Goal: Task Accomplishment & Management: Complete application form

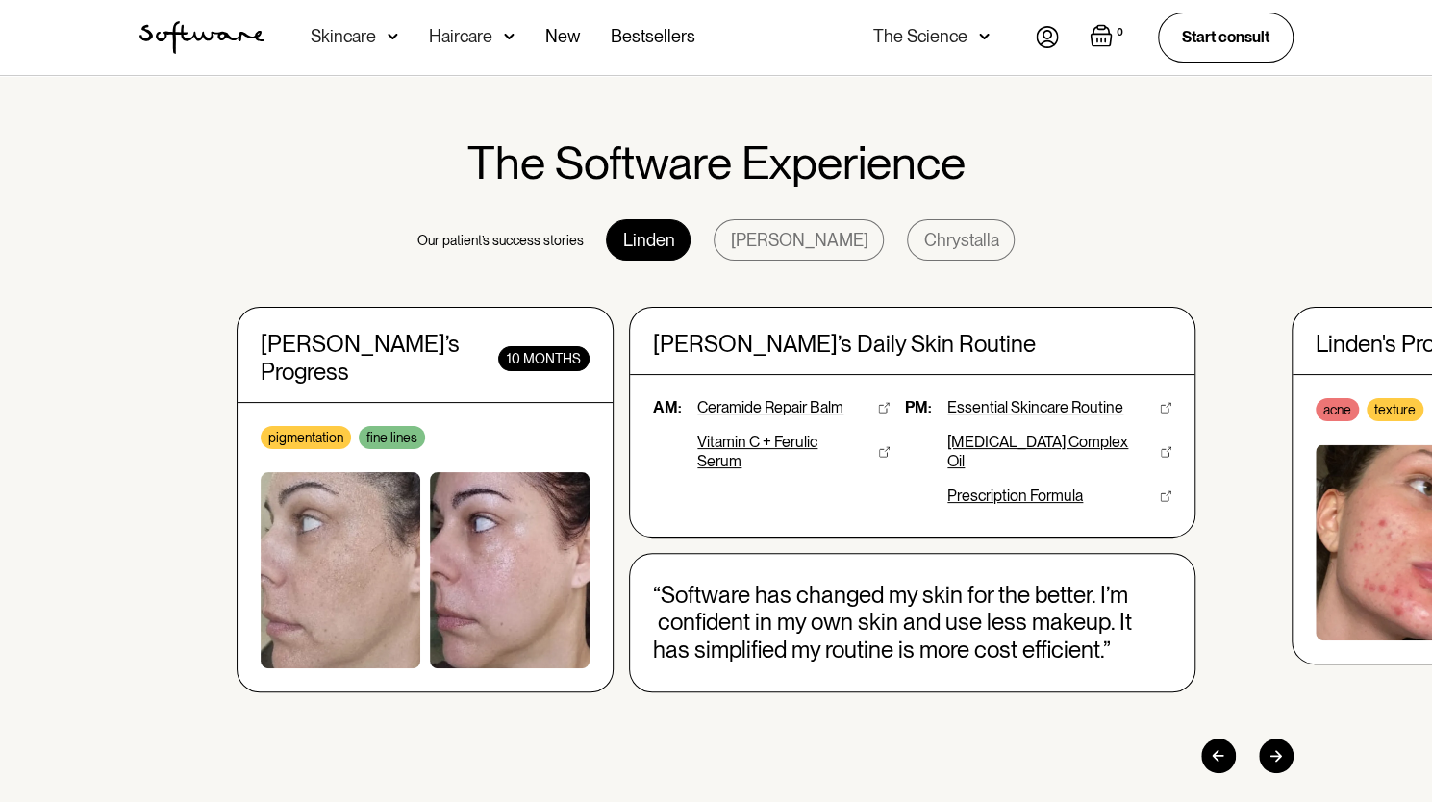
click at [381, 38] on div "Skincare" at bounding box center [355, 37] width 88 height 75
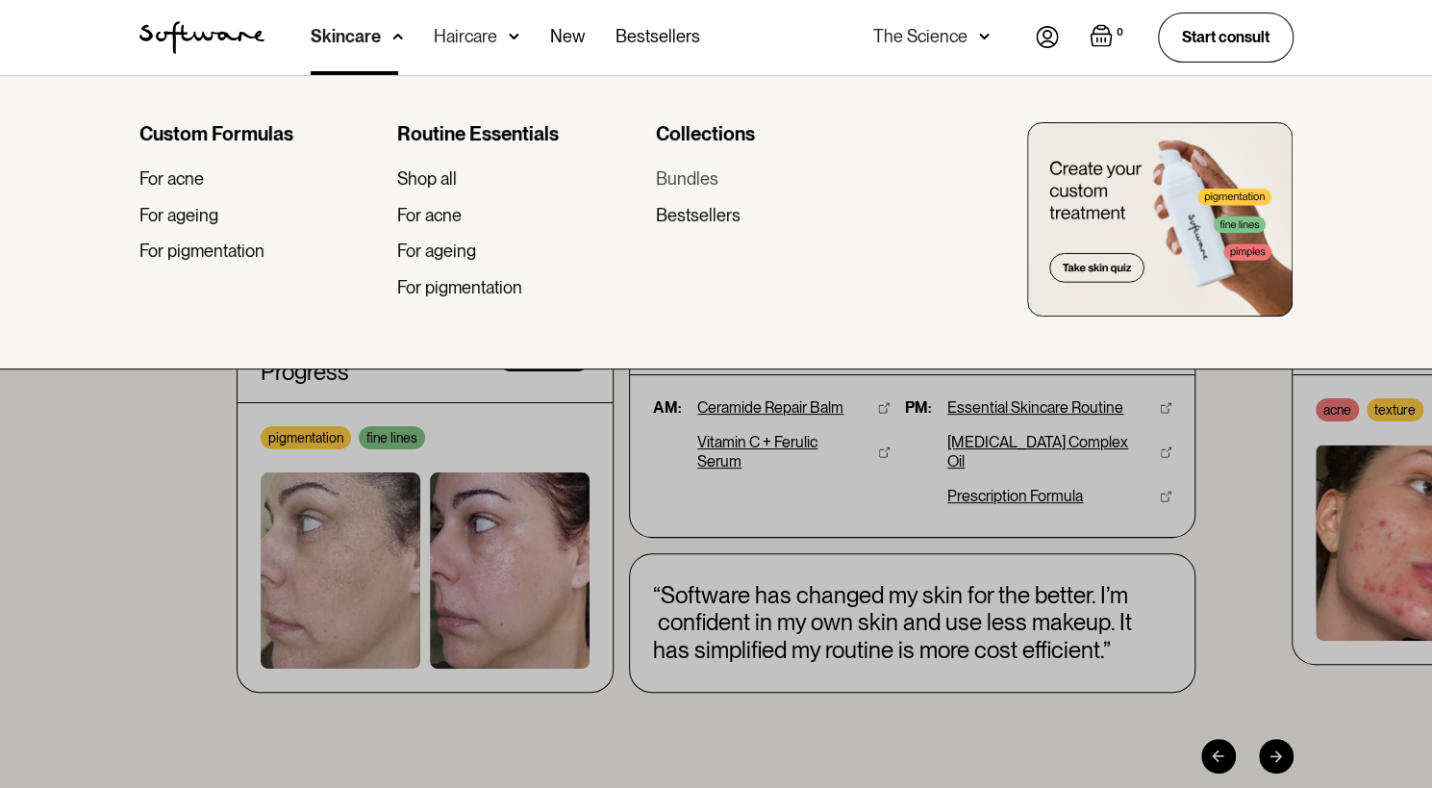
click at [692, 182] on div "Bundles" at bounding box center [686, 178] width 63 height 21
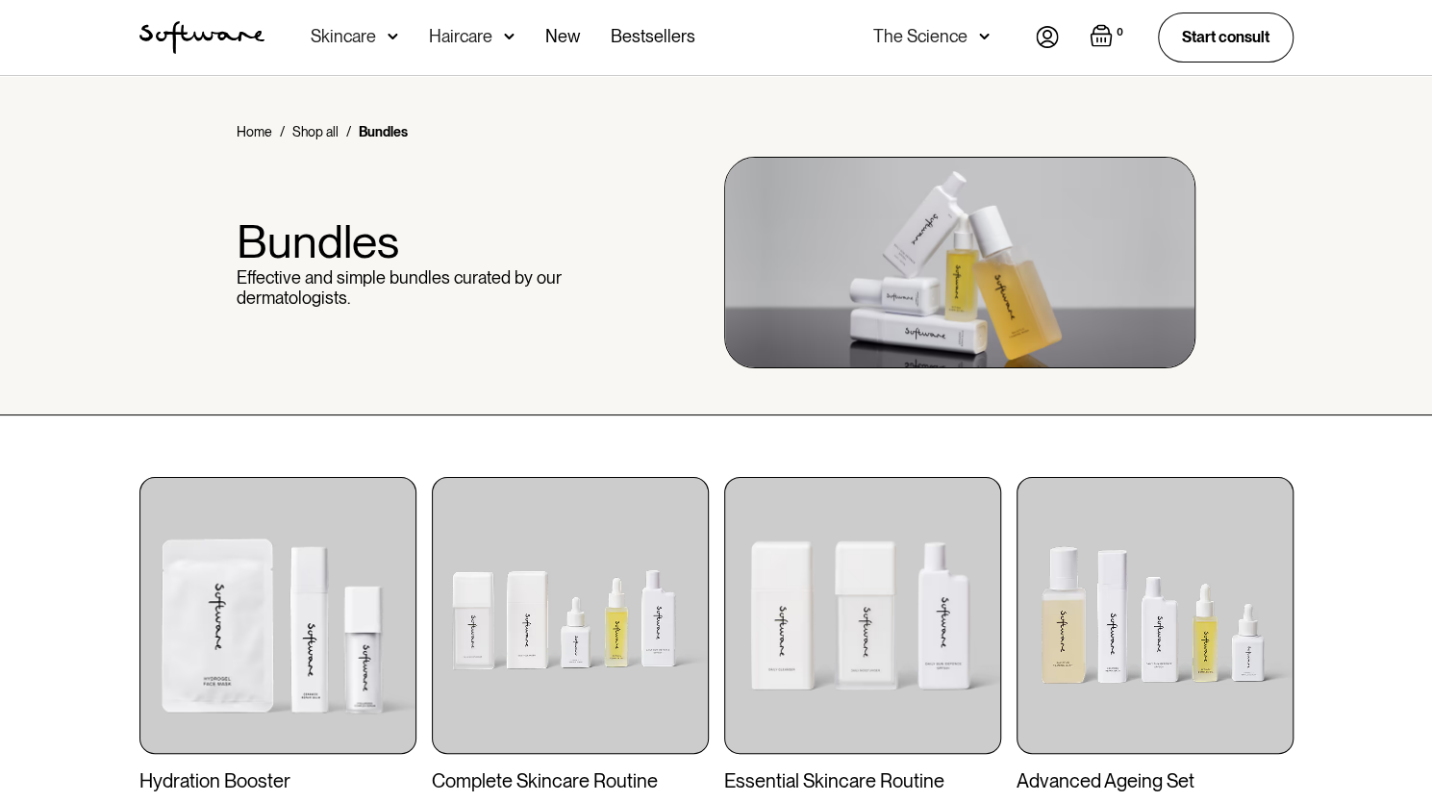
click at [388, 39] on img at bounding box center [393, 36] width 11 height 19
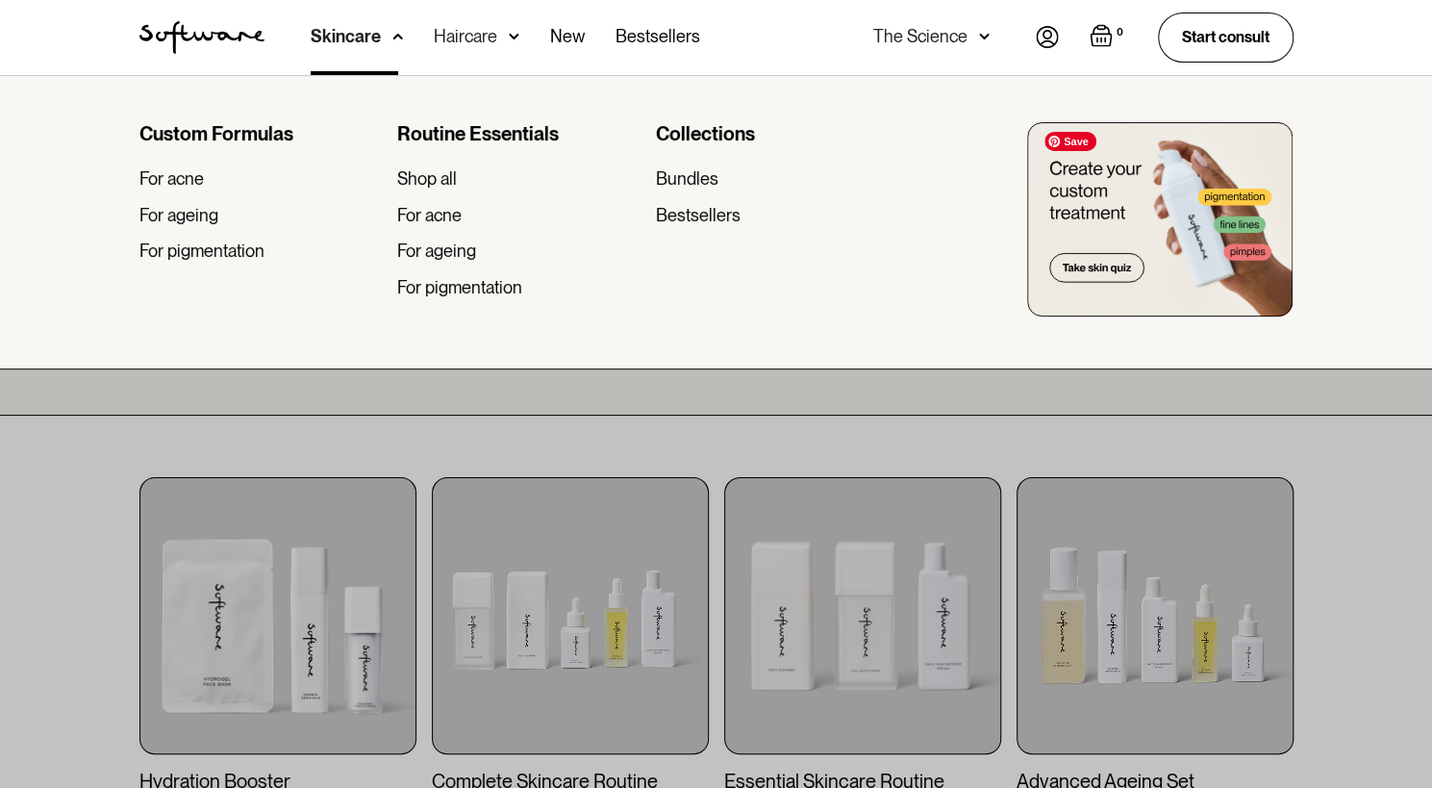
click at [1119, 272] on img at bounding box center [1159, 219] width 265 height 194
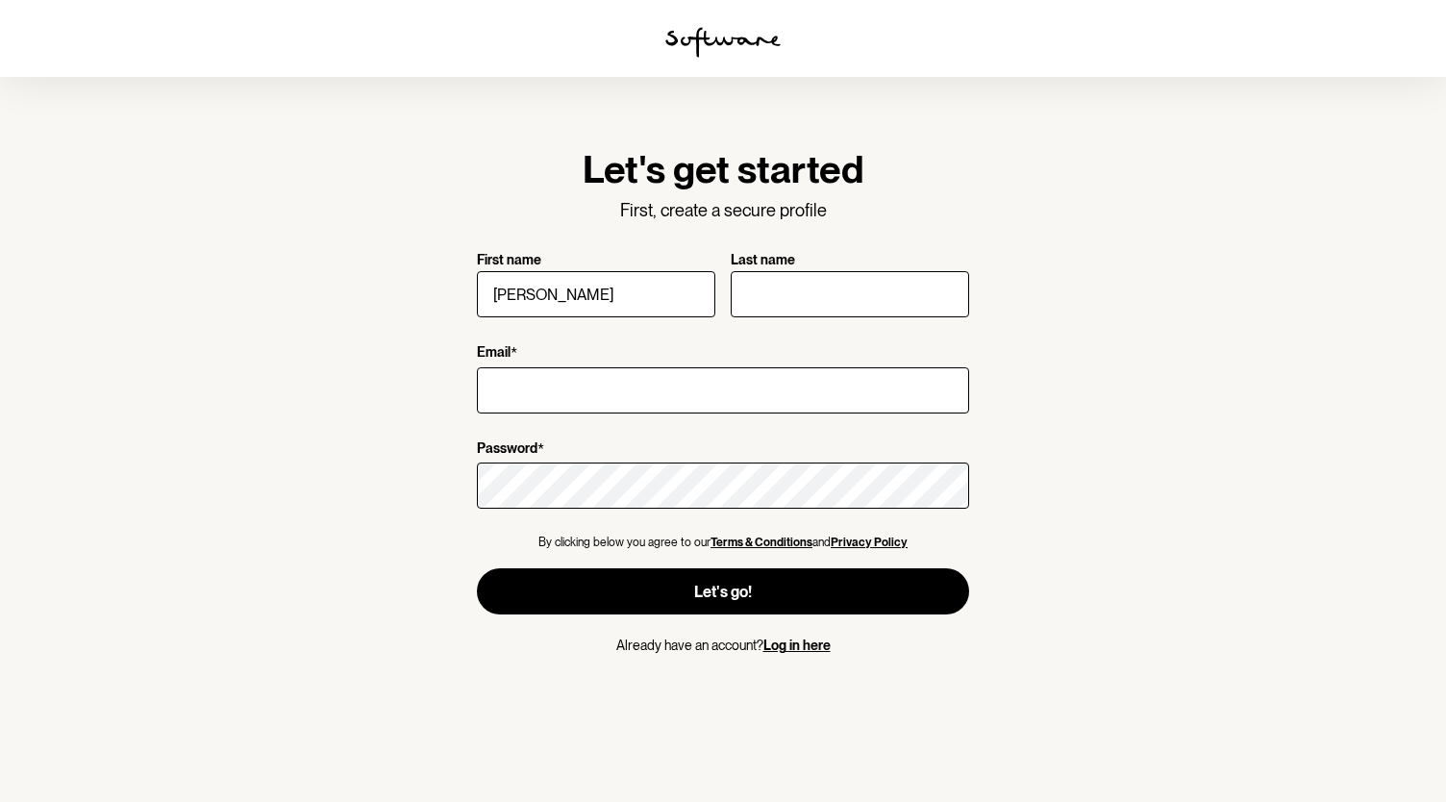
type input "[PERSON_NAME]"
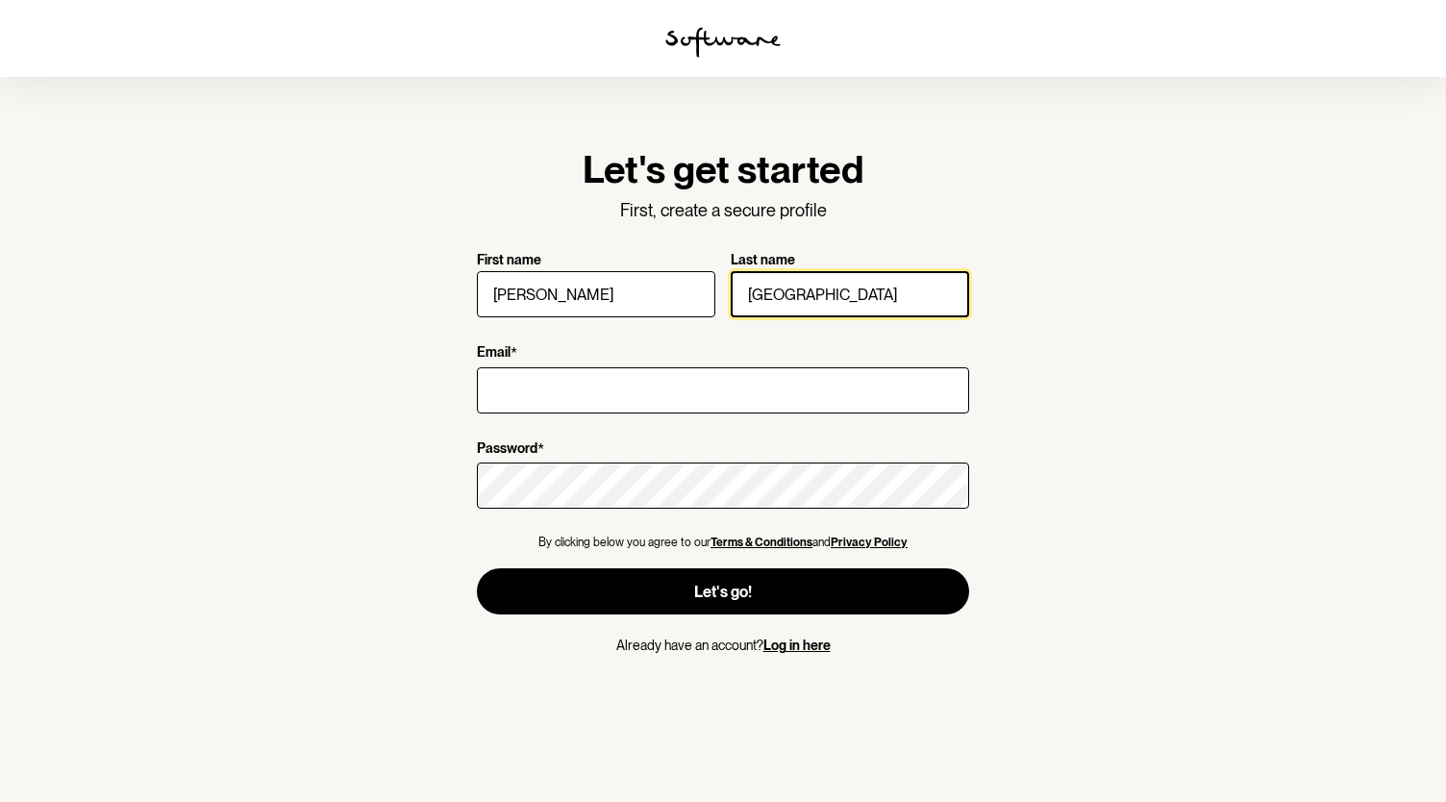
type input "[GEOGRAPHIC_DATA]"
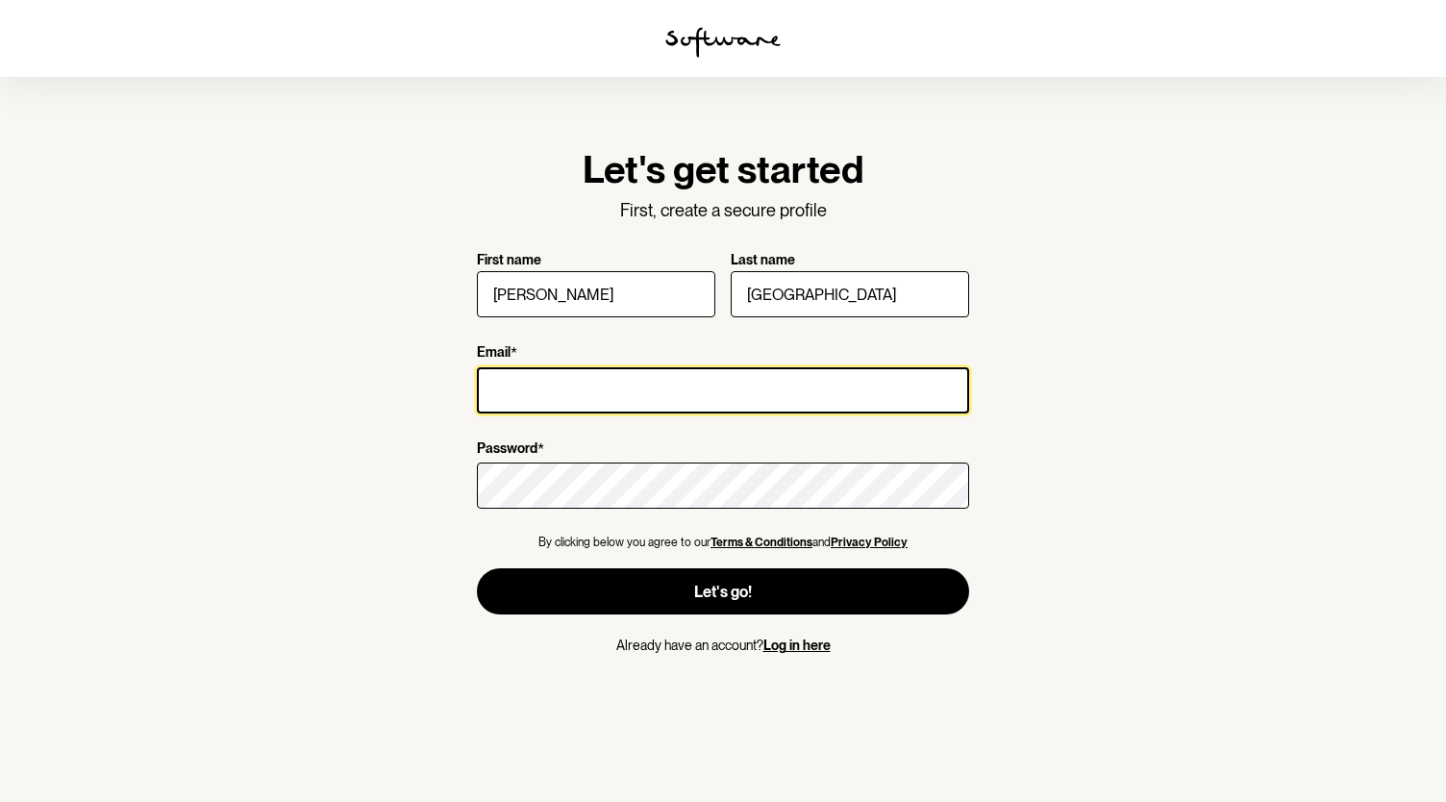
click at [520, 393] on input "Email *" at bounding box center [723, 390] width 492 height 46
type input "[PERSON_NAME][EMAIL_ADDRESS][DOMAIN_NAME]"
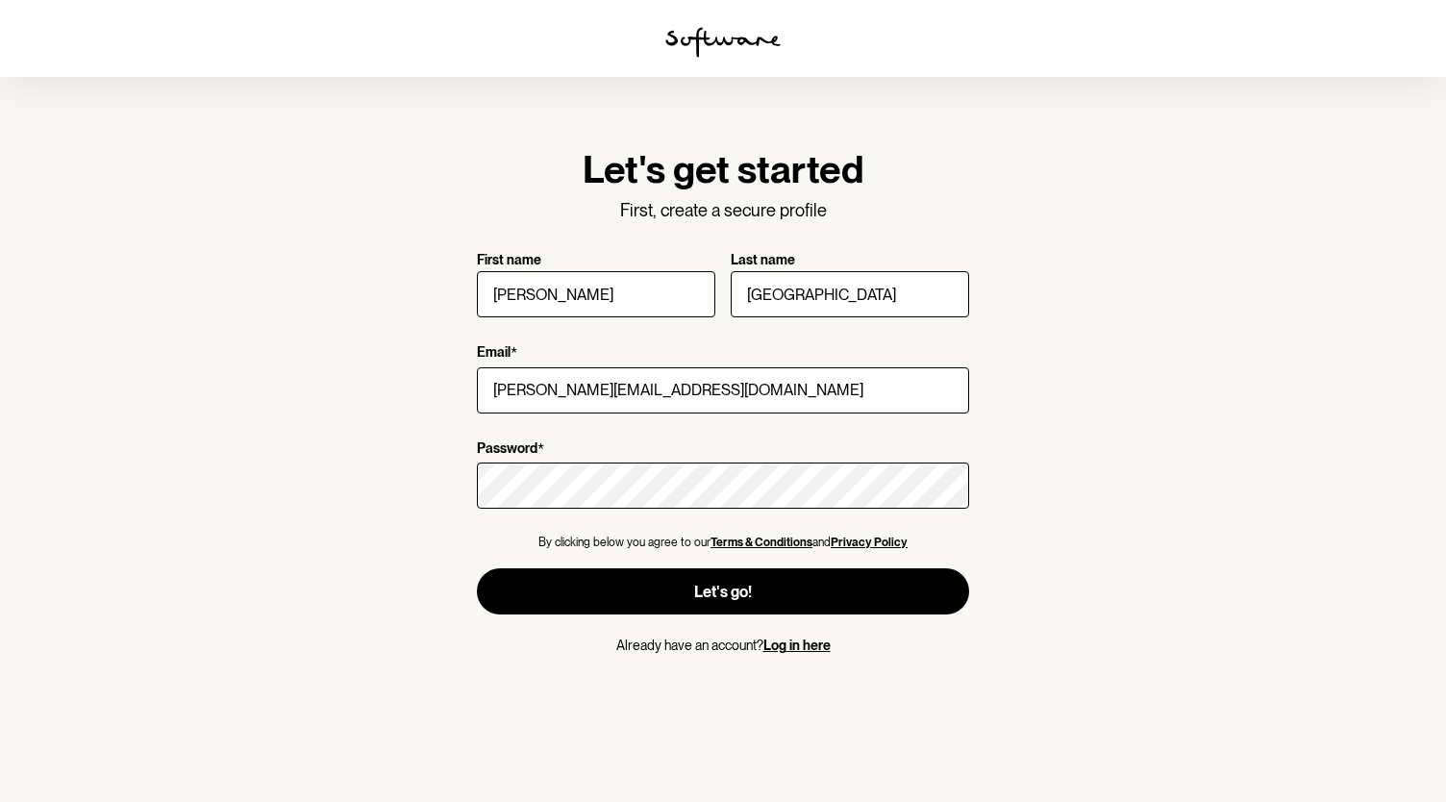
click at [939, 484] on keeper-lock "Open Keeper Popup" at bounding box center [942, 485] width 23 height 23
click at [1053, 560] on section "Let's get started First, create a secure profile First name [PERSON_NAME] Last …" at bounding box center [723, 401] width 1446 height 802
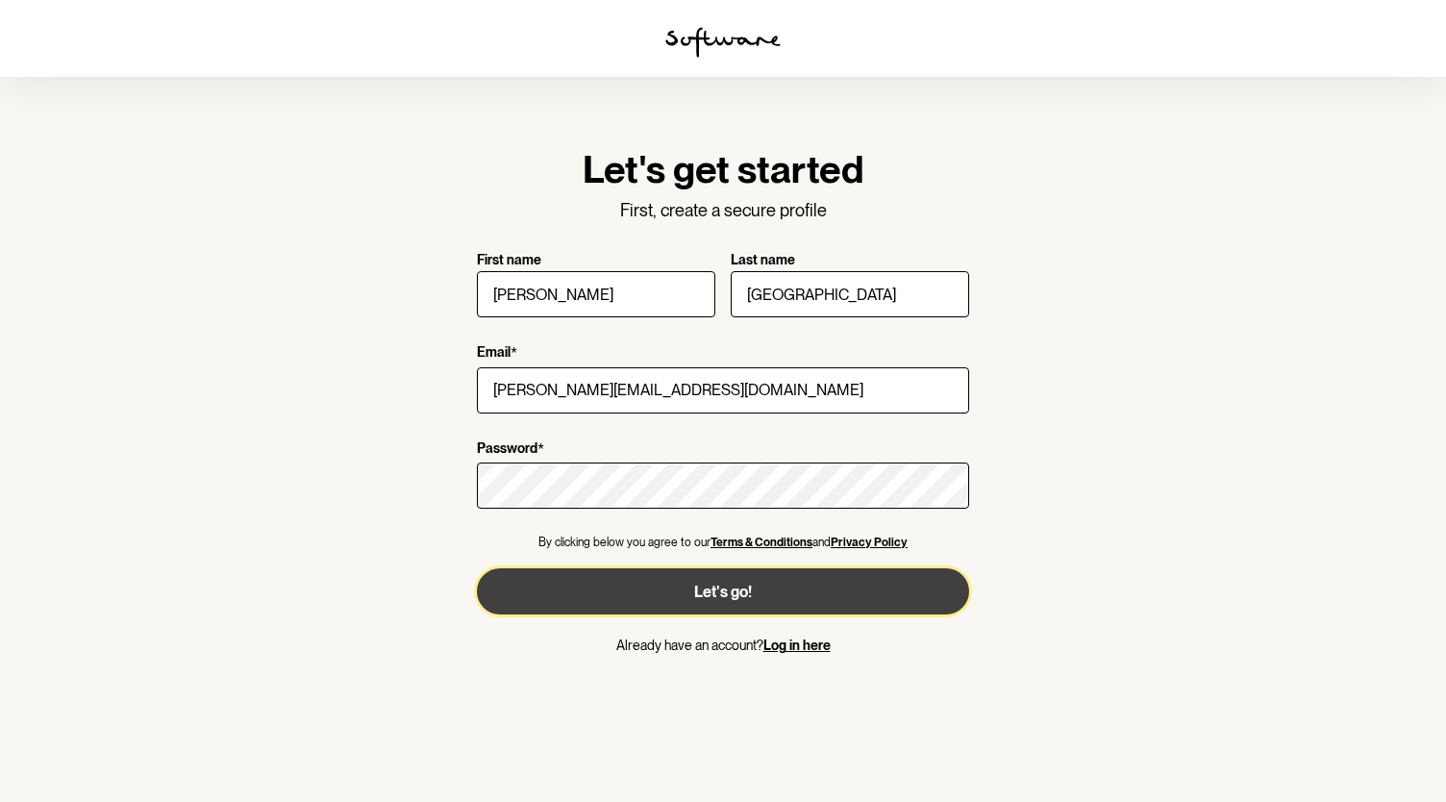
click at [727, 599] on span "Let's go!" at bounding box center [723, 592] width 58 height 18
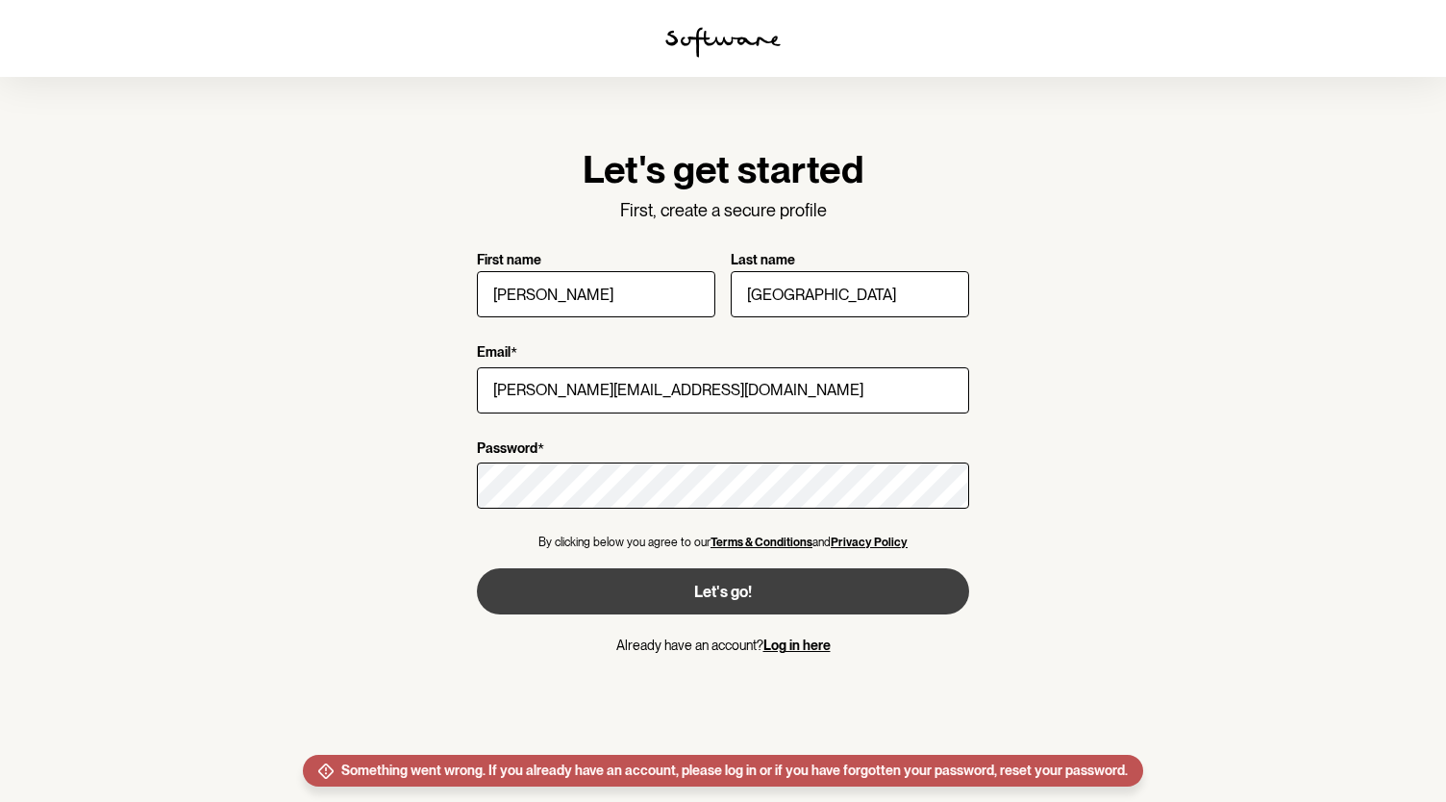
click at [802, 643] on link "Log in here" at bounding box center [797, 645] width 67 height 15
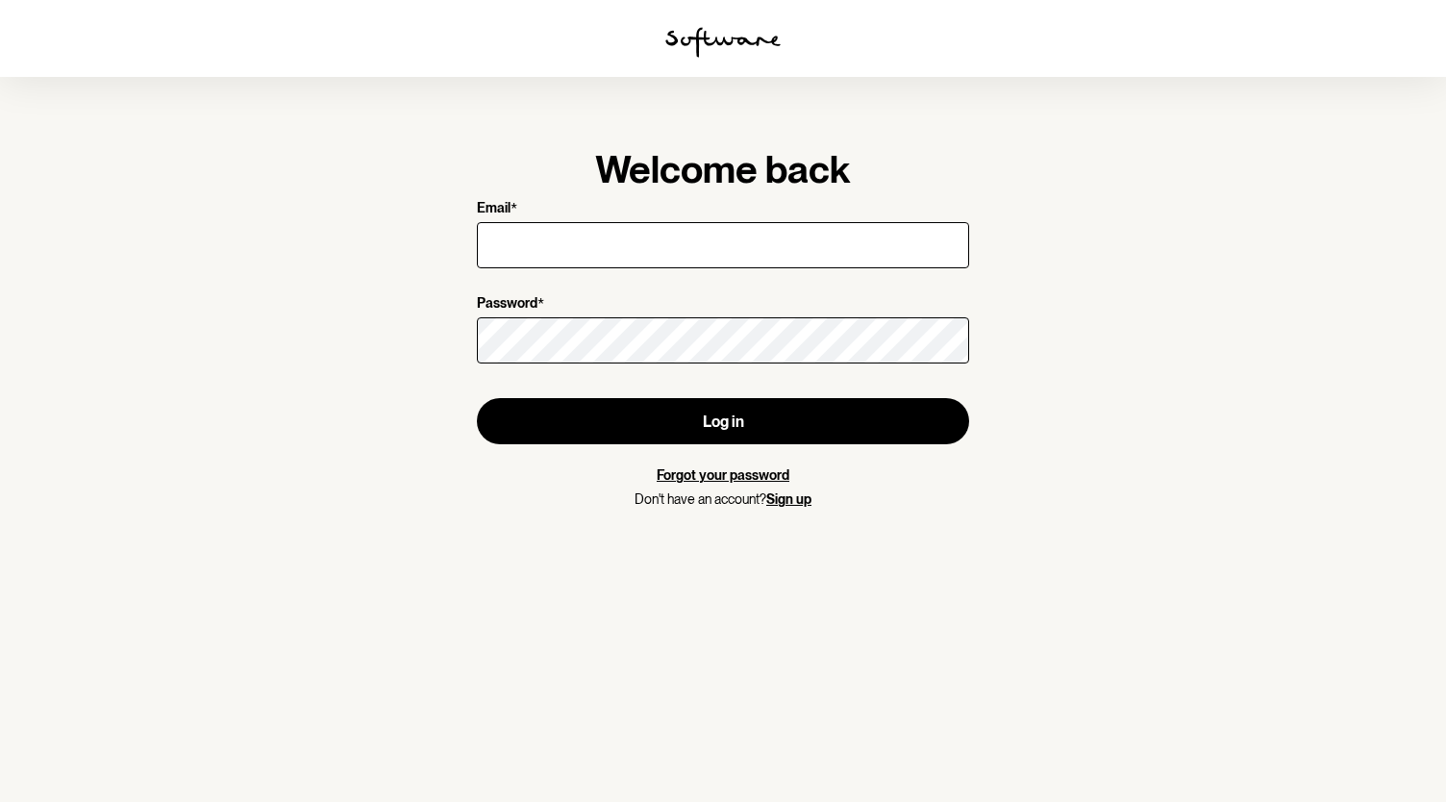
click at [733, 476] on link "Forgot your password" at bounding box center [723, 474] width 133 height 15
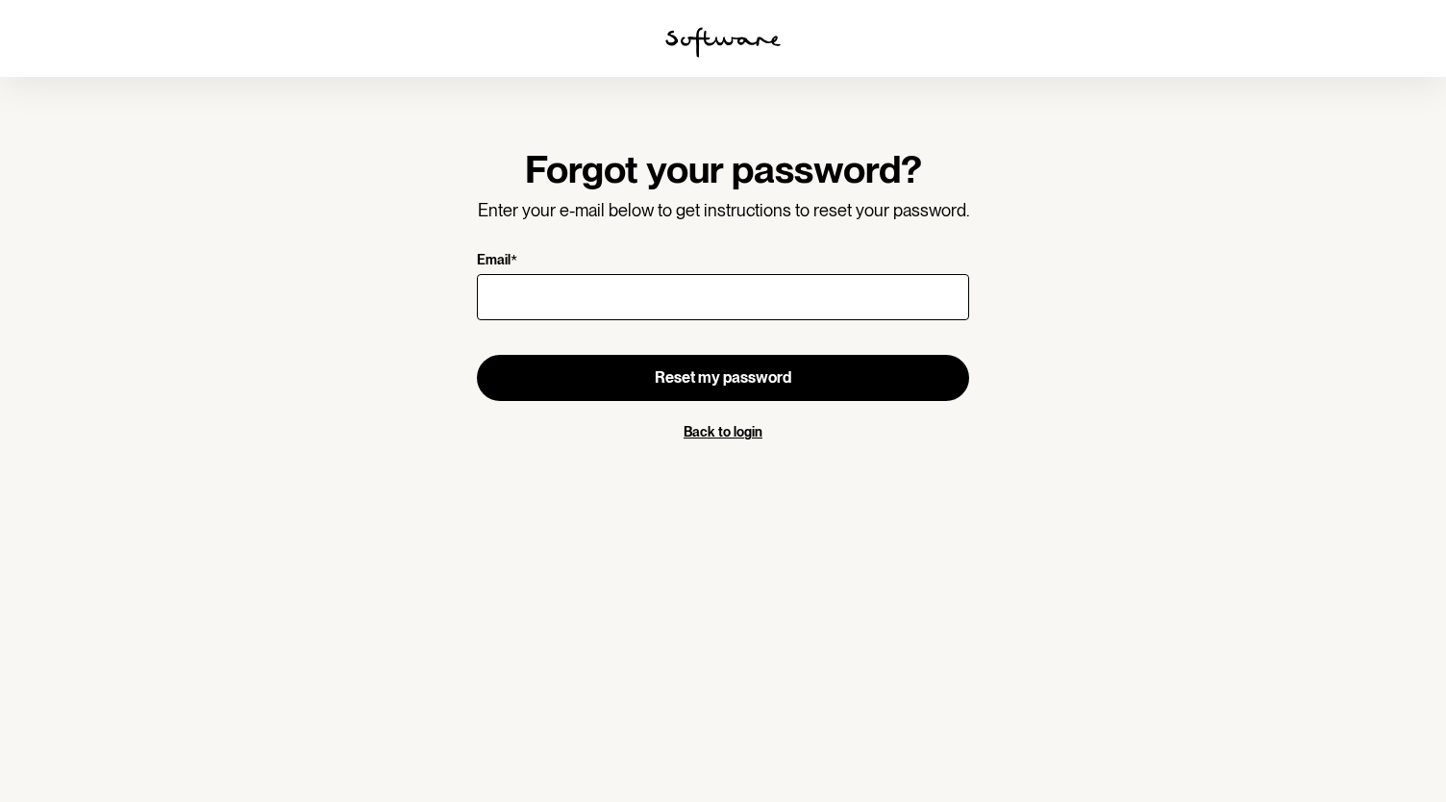
click at [646, 299] on input "Email *" at bounding box center [723, 297] width 492 height 46
type input "[PERSON_NAME][EMAIL_ADDRESS][DOMAIN_NAME]"
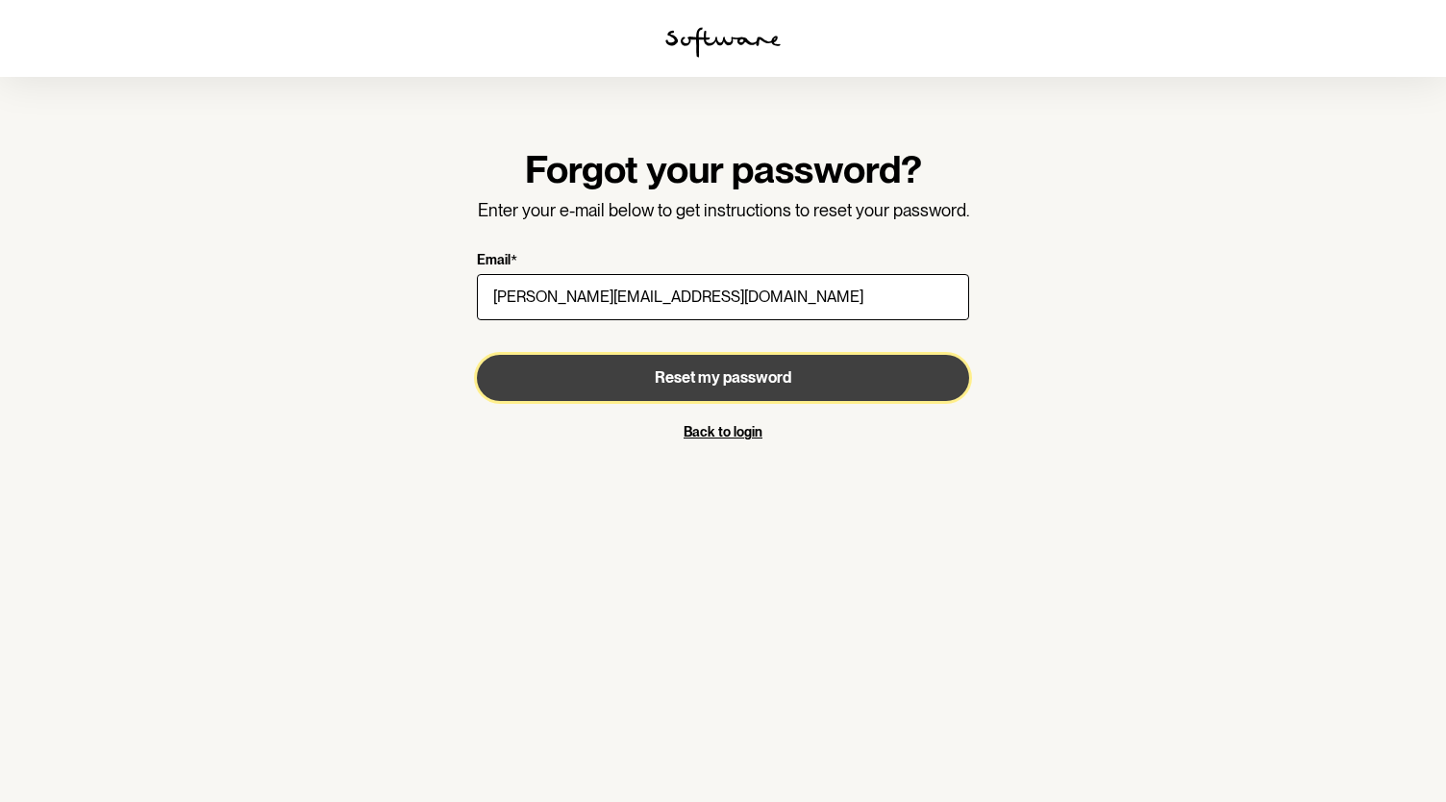
click at [640, 380] on button "Reset my password" at bounding box center [723, 378] width 492 height 46
